Goal: Task Accomplishment & Management: Use online tool/utility

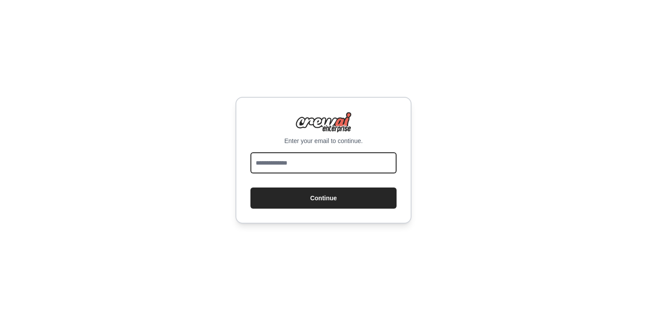
click at [309, 168] on input "email" at bounding box center [324, 162] width 146 height 21
type input "**********"
click at [251, 188] on button "Continue" at bounding box center [324, 198] width 146 height 21
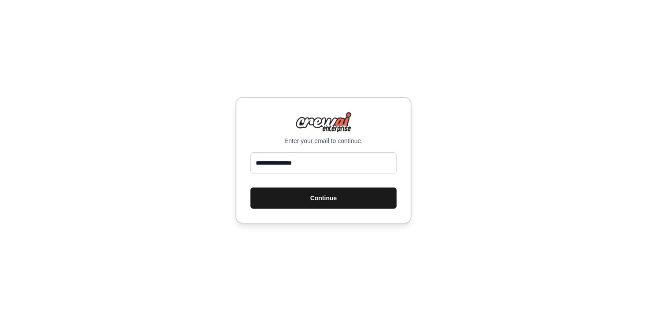
click at [318, 204] on button "Continue" at bounding box center [324, 198] width 146 height 21
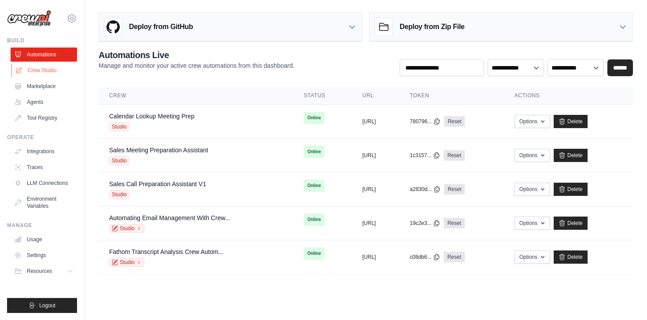
click at [42, 72] on link "Crew Studio" at bounding box center [44, 70] width 66 height 14
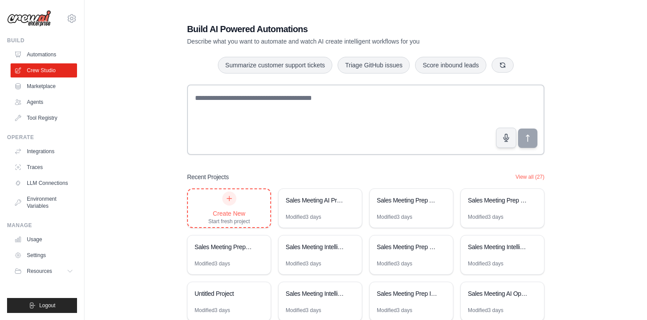
click at [239, 218] on div "Start fresh project" at bounding box center [229, 221] width 42 height 7
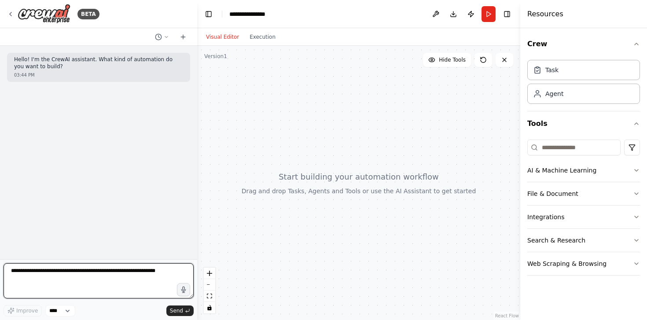
click at [72, 277] on textarea at bounding box center [99, 280] width 190 height 35
click at [62, 279] on textarea at bounding box center [99, 280] width 190 height 35
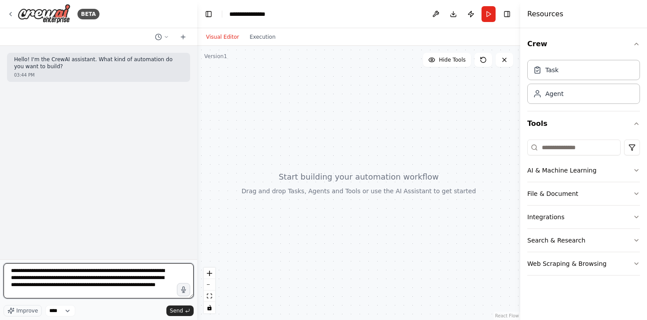
type textarea "**********"
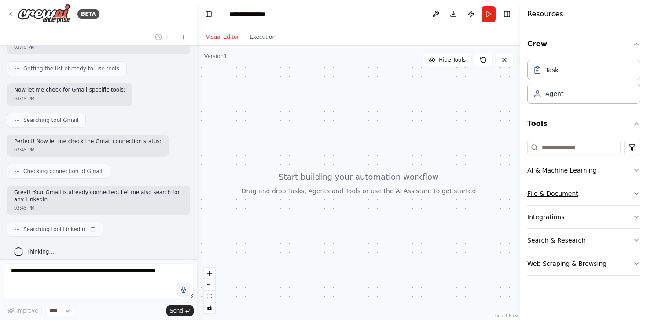
scroll to position [144, 0]
click at [564, 219] on button "Integrations" at bounding box center [584, 217] width 113 height 23
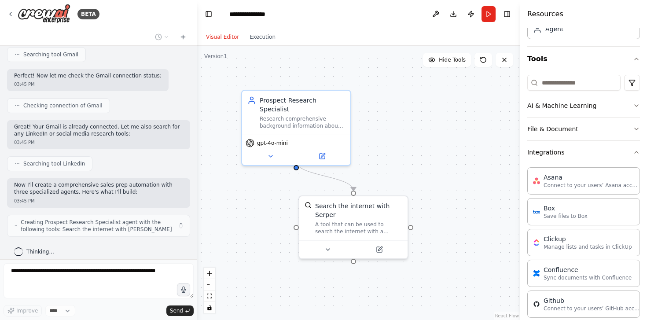
scroll to position [71, 0]
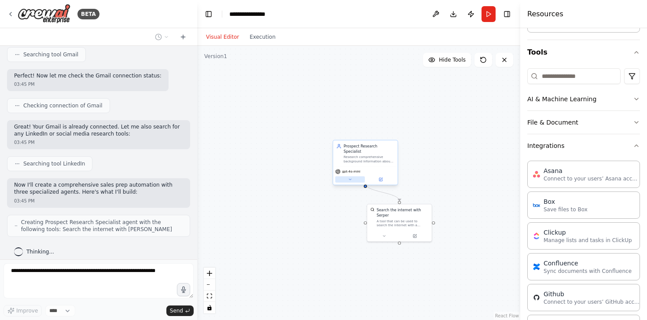
click at [351, 177] on icon at bounding box center [350, 179] width 4 height 4
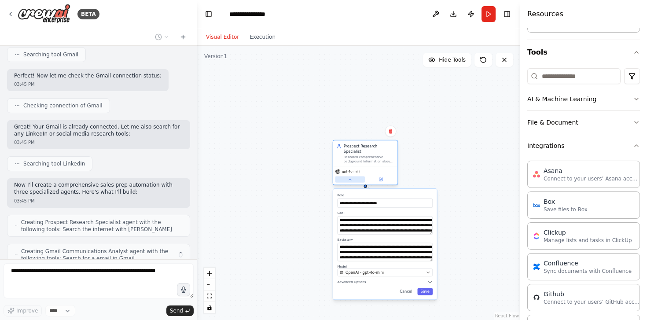
scroll to position [238, 0]
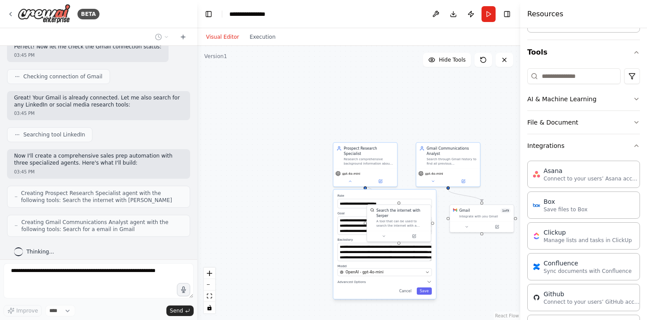
click at [407, 292] on div "**********" at bounding box center [384, 244] width 103 height 109
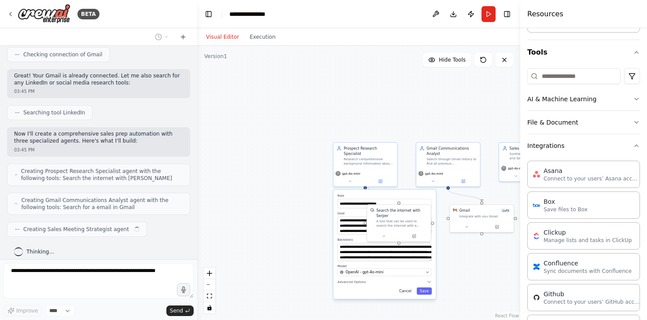
click at [406, 288] on button "Cancel" at bounding box center [405, 291] width 18 height 7
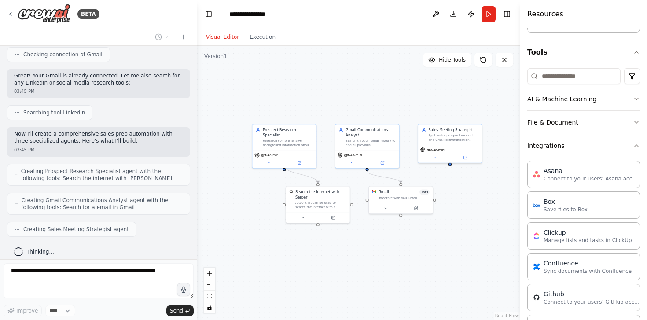
drag, startPoint x: 392, startPoint y: 114, endPoint x: 310, endPoint y: 95, distance: 83.1
click at [310, 95] on div ".deletable-edge-delete-btn { width: 20px; height: 20px; border: 0px solid #ffff…" at bounding box center [358, 183] width 323 height 274
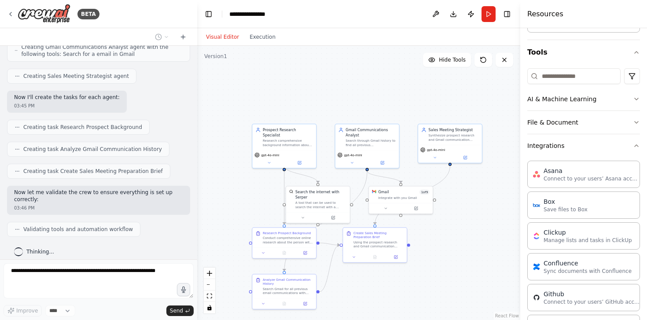
scroll to position [465, 0]
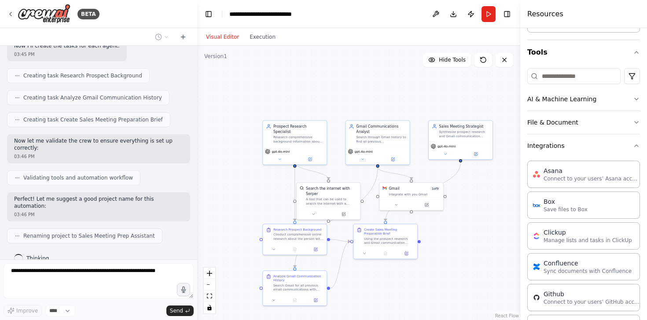
drag, startPoint x: 426, startPoint y: 81, endPoint x: 436, endPoint y: 78, distance: 11.3
click at [436, 78] on div ".deletable-edge-delete-btn { width: 20px; height: 20px; border: 0px solid #ffff…" at bounding box center [358, 183] width 323 height 274
click at [488, 11] on button "Run" at bounding box center [489, 14] width 14 height 16
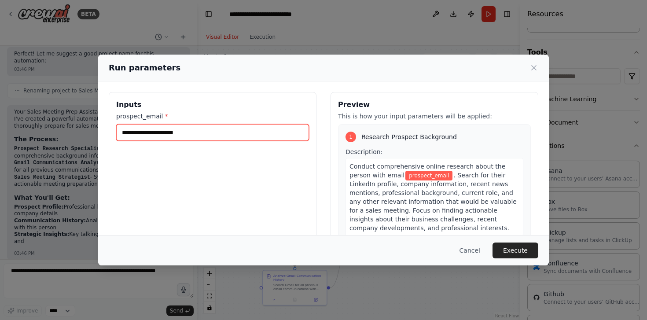
click at [226, 129] on input "prospect_email *" at bounding box center [212, 132] width 193 height 17
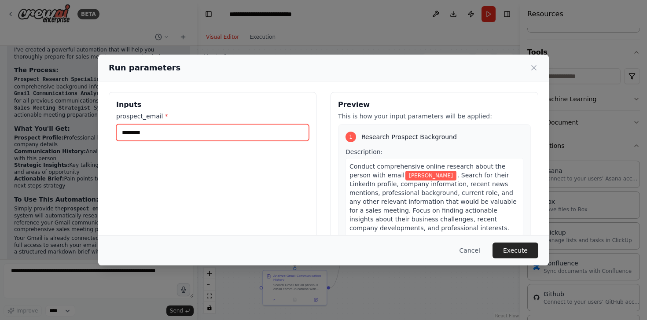
scroll to position [687, 0]
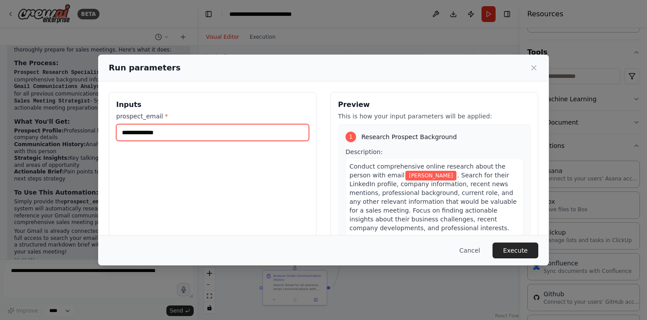
type input "**********"
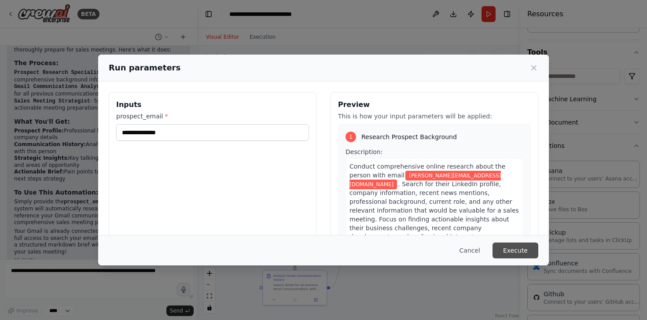
click at [517, 256] on button "Execute" at bounding box center [516, 251] width 46 height 16
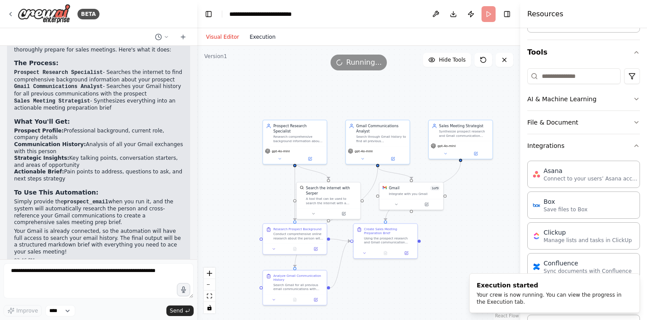
click at [263, 38] on button "Execution" at bounding box center [262, 37] width 37 height 11
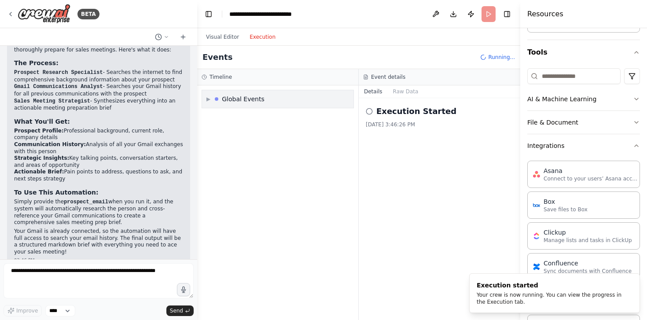
click at [207, 100] on span "▶" at bounding box center [209, 99] width 4 height 7
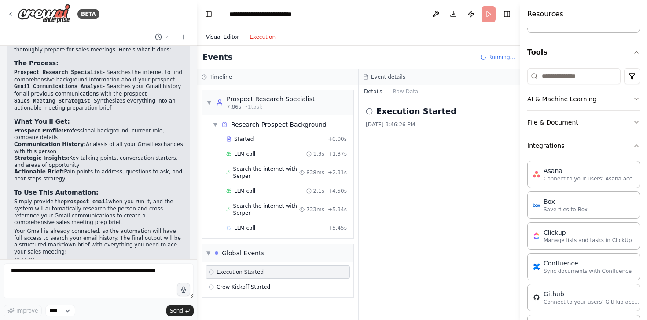
click at [229, 38] on button "Visual Editor" at bounding box center [223, 37] width 44 height 11
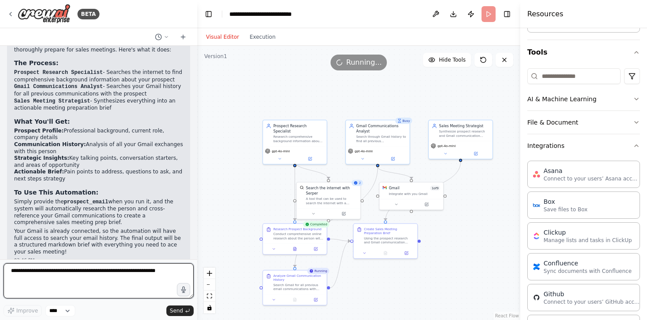
click at [97, 278] on textarea at bounding box center [99, 280] width 190 height 35
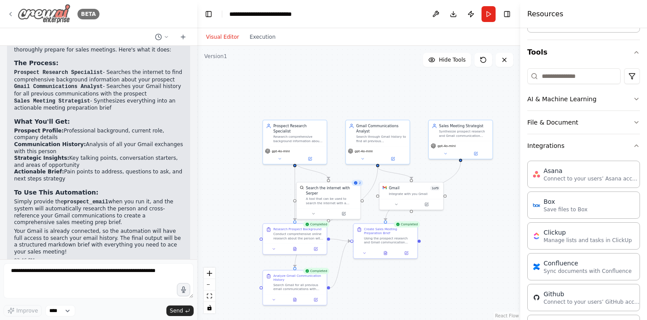
click at [8, 15] on icon at bounding box center [10, 14] width 7 height 7
click at [11, 14] on icon at bounding box center [10, 14] width 7 height 7
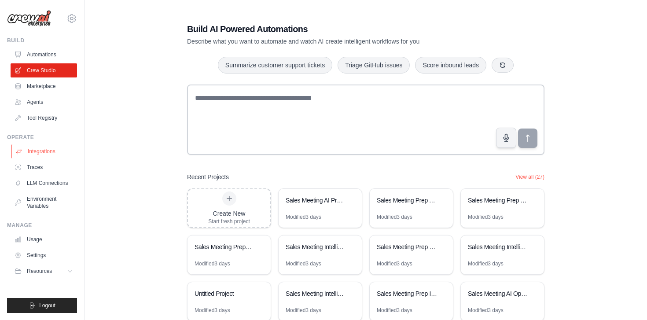
click at [32, 149] on link "Integrations" at bounding box center [44, 151] width 66 height 14
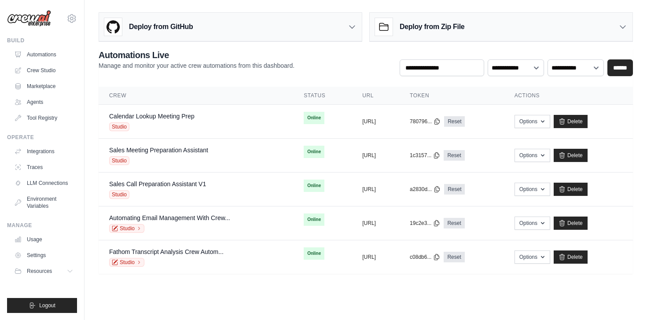
click at [217, 33] on div "Deploy from GitHub" at bounding box center [230, 27] width 263 height 29
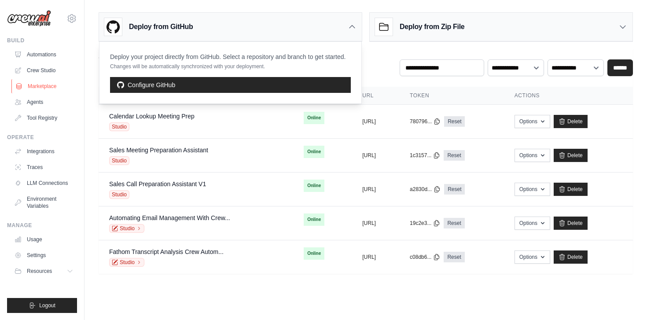
click at [57, 83] on link "Marketplace" at bounding box center [44, 86] width 66 height 14
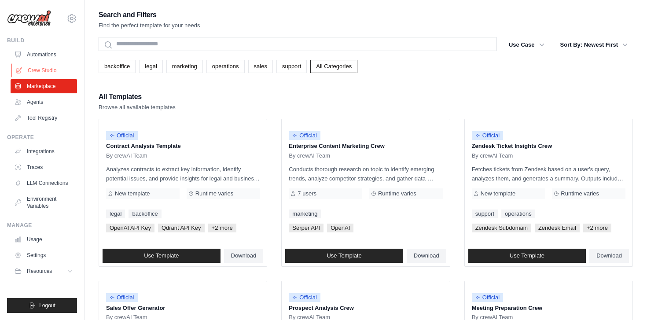
click at [45, 68] on link "Crew Studio" at bounding box center [44, 70] width 66 height 14
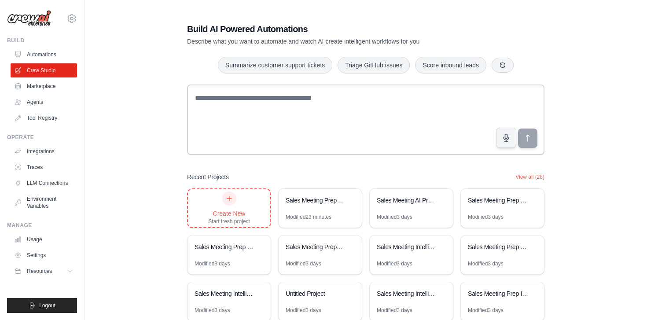
click at [240, 210] on div "Create New" at bounding box center [229, 213] width 42 height 9
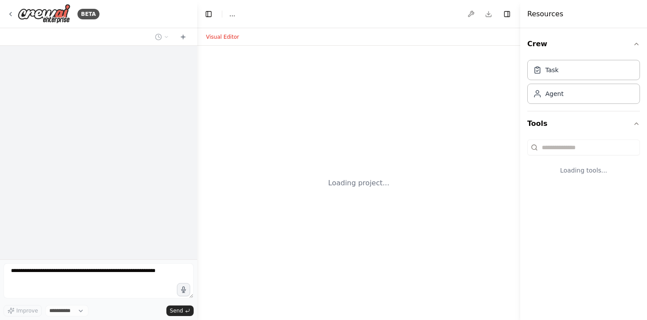
select select "****"
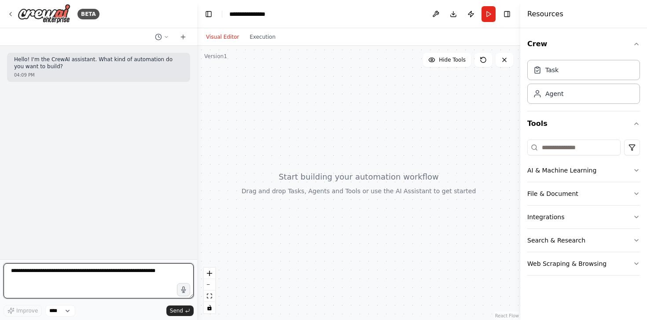
click at [99, 270] on textarea at bounding box center [99, 280] width 190 height 35
click at [90, 271] on textarea at bounding box center [99, 280] width 190 height 35
click at [78, 280] on textarea at bounding box center [99, 280] width 190 height 35
click at [100, 277] on textarea at bounding box center [99, 280] width 190 height 35
type textarea "**********"
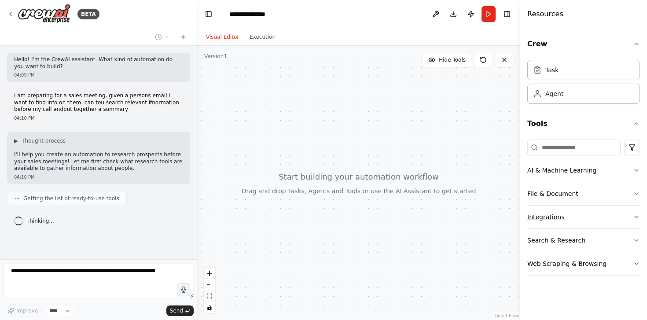
click at [605, 217] on button "Integrations" at bounding box center [584, 217] width 113 height 23
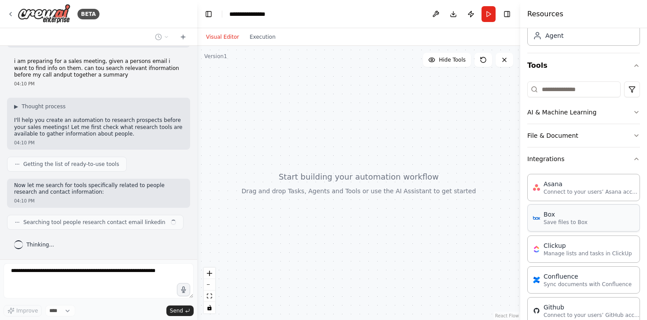
scroll to position [58, 0]
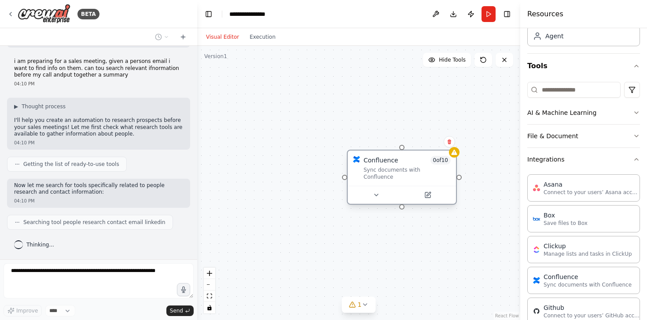
drag, startPoint x: 455, startPoint y: 169, endPoint x: 364, endPoint y: 160, distance: 91.2
click at [364, 160] on div "Confluence" at bounding box center [381, 160] width 35 height 9
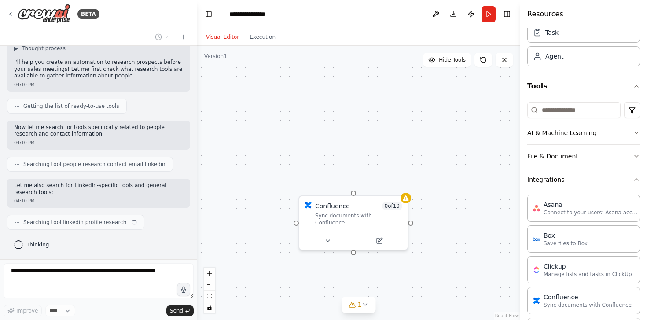
scroll to position [11, 0]
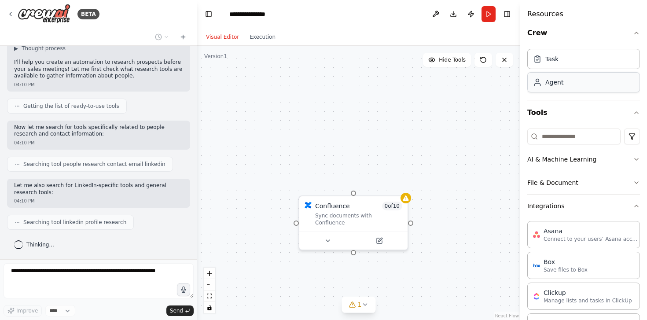
click at [571, 80] on div "Agent" at bounding box center [584, 82] width 113 height 20
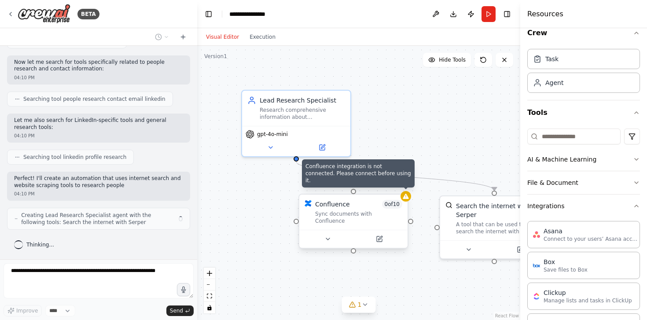
scroll to position [165, 0]
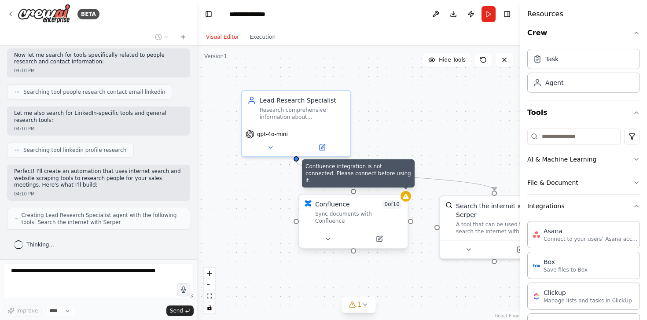
click at [405, 199] on icon at bounding box center [406, 196] width 6 height 5
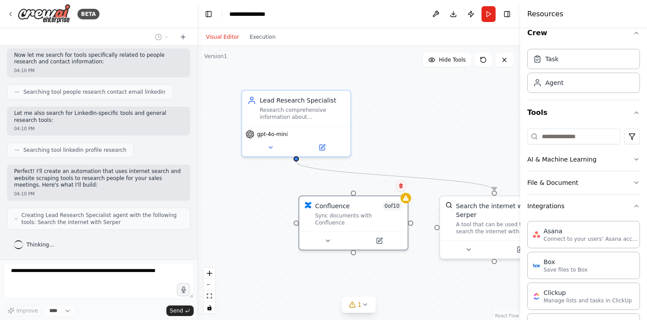
click at [401, 186] on icon at bounding box center [401, 185] width 5 height 5
click at [378, 185] on button "Confirm" at bounding box center [376, 186] width 31 height 11
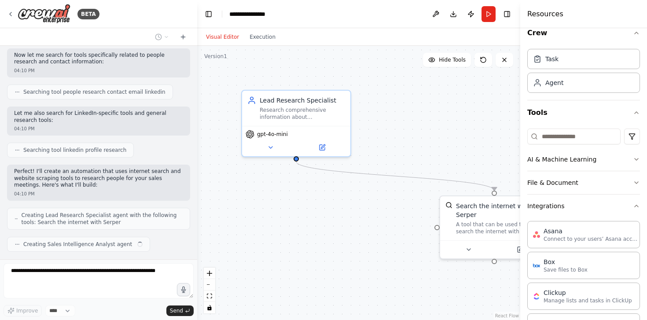
scroll to position [187, 0]
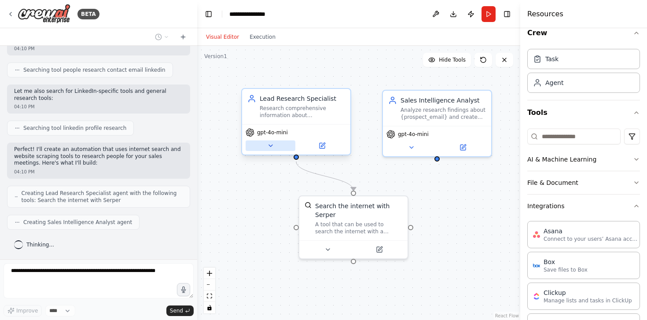
click at [267, 141] on button at bounding box center [271, 145] width 50 height 11
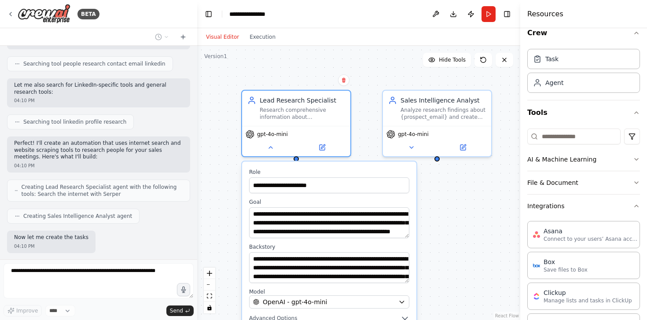
scroll to position [238, 0]
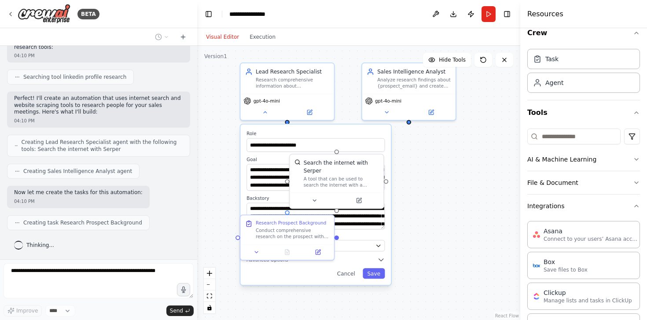
drag, startPoint x: 455, startPoint y: 270, endPoint x: 450, endPoint y: 215, distance: 55.3
click at [450, 215] on div "**********" at bounding box center [358, 183] width 323 height 274
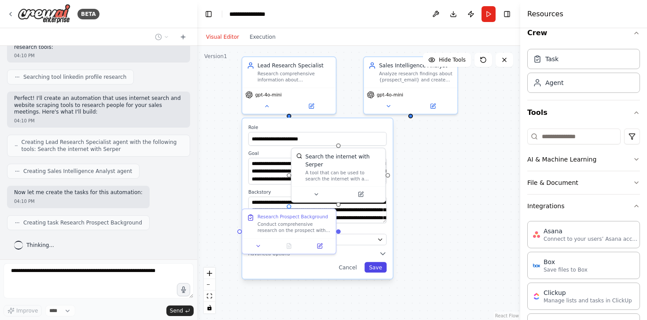
click at [382, 271] on button "Save" at bounding box center [376, 267] width 22 height 11
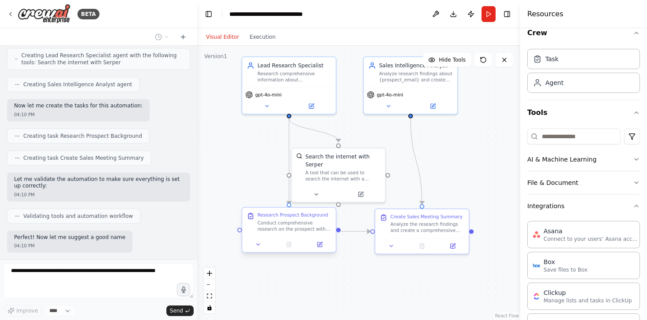
scroll to position [369, 0]
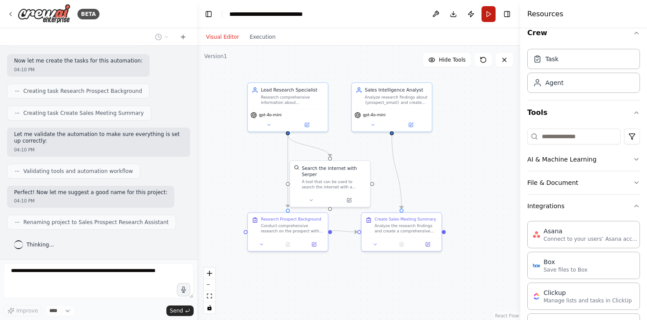
click at [488, 16] on button "Run" at bounding box center [489, 14] width 14 height 16
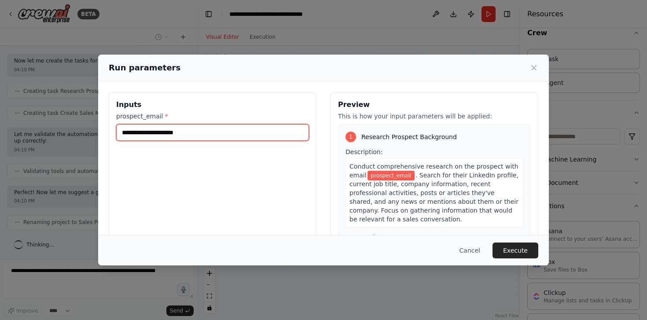
click at [245, 135] on input "prospect_email *" at bounding box center [212, 132] width 193 height 17
type input "*"
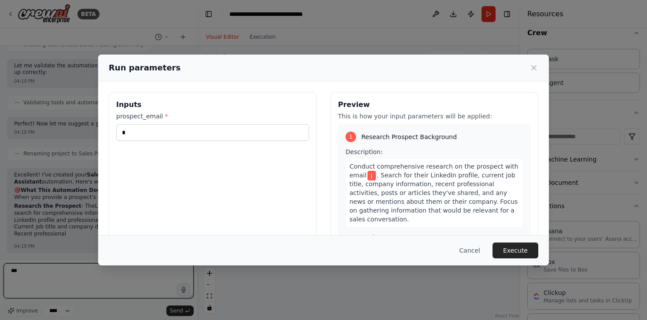
type textarea "***"
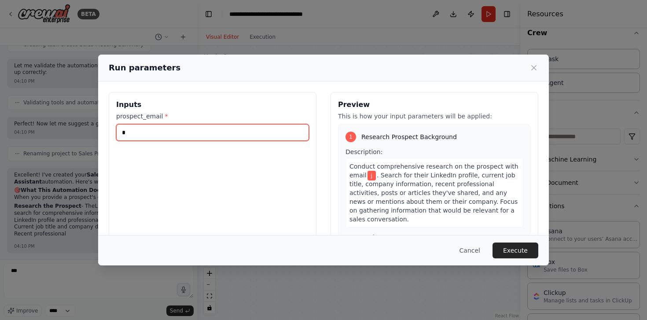
click at [198, 133] on input "*" at bounding box center [212, 132] width 193 height 17
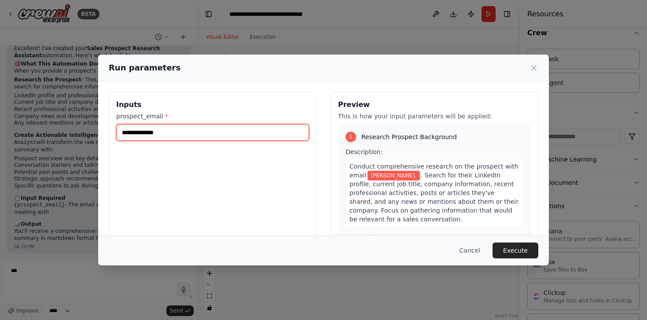
type input "**********"
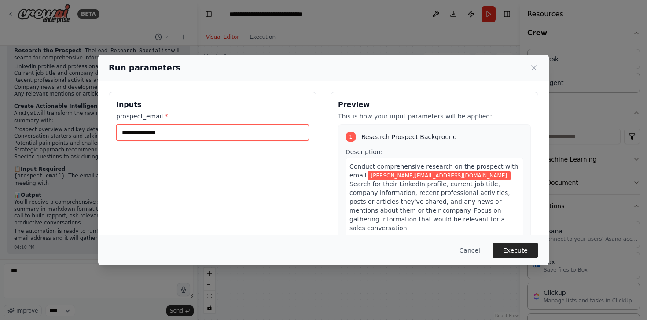
scroll to position [601, 0]
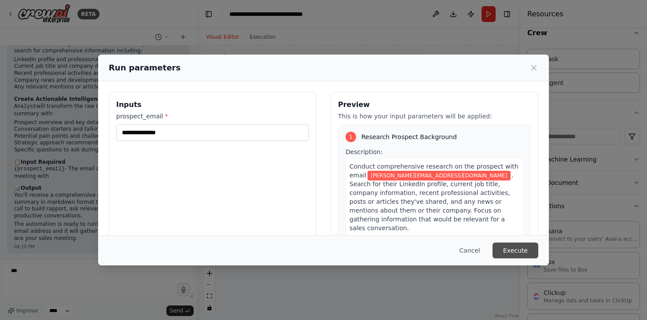
click at [508, 251] on button "Execute" at bounding box center [516, 251] width 46 height 16
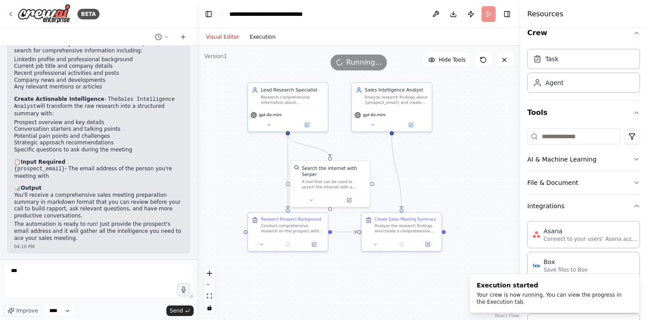
click at [258, 40] on button "Execution" at bounding box center [262, 37] width 37 height 11
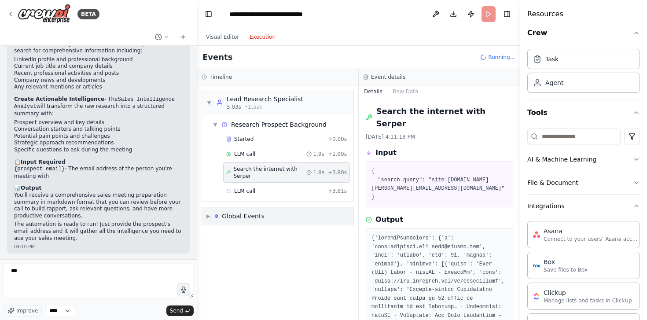
click at [230, 219] on div "Global Events" at bounding box center [243, 216] width 43 height 9
click at [214, 38] on button "Visual Editor" at bounding box center [223, 37] width 44 height 11
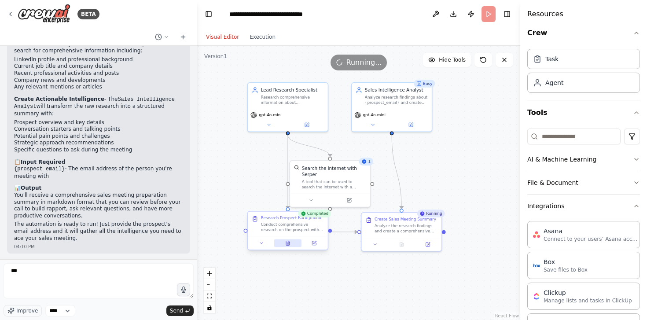
click at [287, 246] on button at bounding box center [288, 243] width 28 height 8
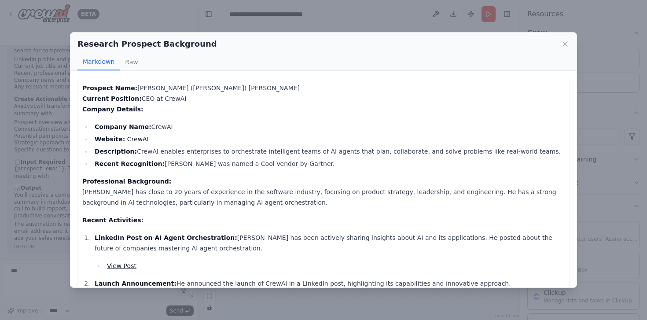
click at [244, 197] on p "Professional Background: João Moura has close to 20 years of experience in the …" at bounding box center [323, 192] width 483 height 32
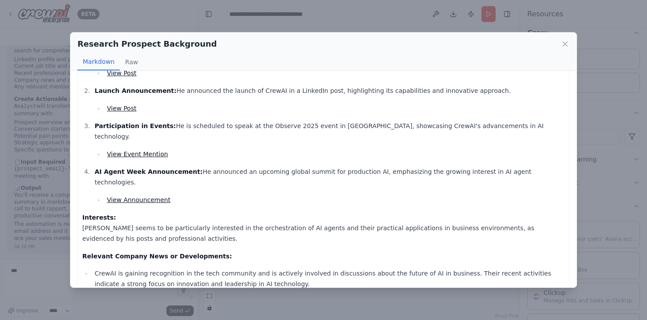
scroll to position [203, 0]
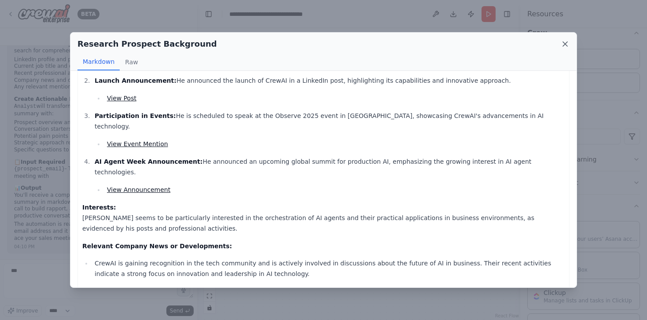
click at [563, 42] on icon at bounding box center [565, 44] width 9 height 9
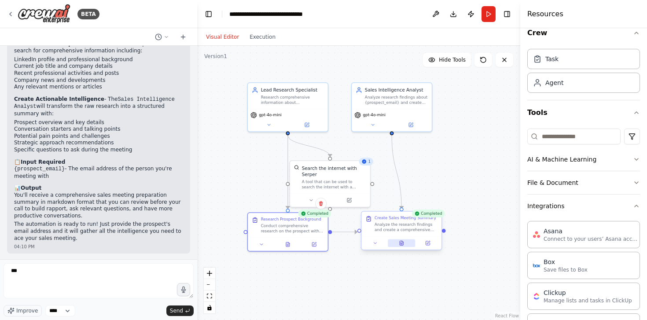
click at [403, 244] on icon at bounding box center [402, 243] width 4 height 4
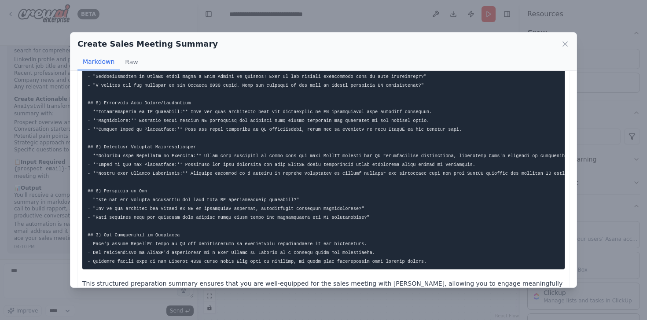
scroll to position [196, 0]
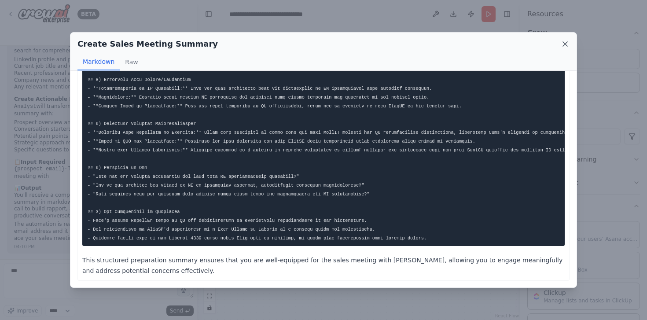
click at [569, 42] on icon at bounding box center [565, 44] width 9 height 9
